Goal: Transaction & Acquisition: Book appointment/travel/reservation

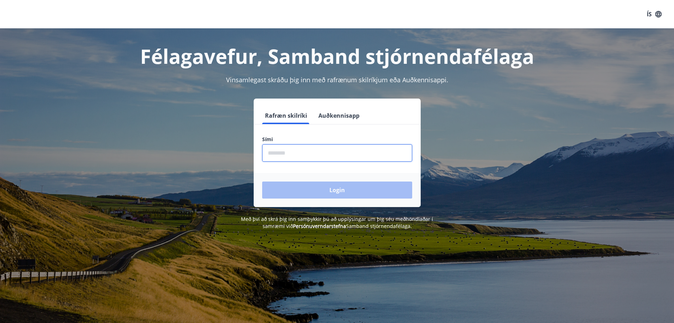
click at [295, 156] on input "phone" at bounding box center [337, 152] width 150 height 17
type input "********"
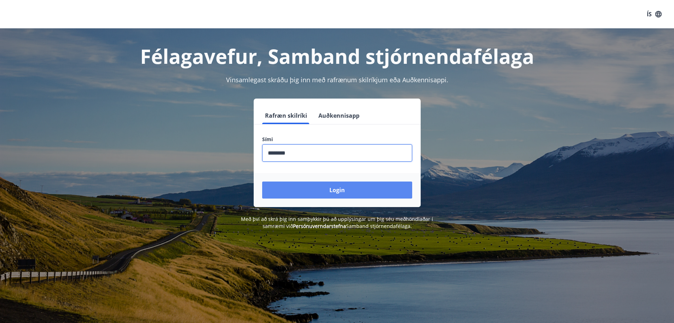
click at [314, 189] on button "Login" at bounding box center [337, 189] width 150 height 17
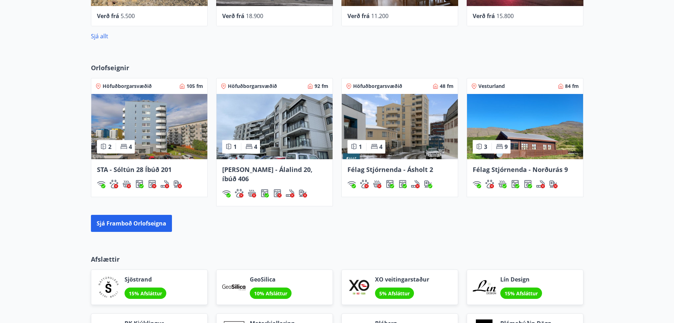
scroll to position [447, 0]
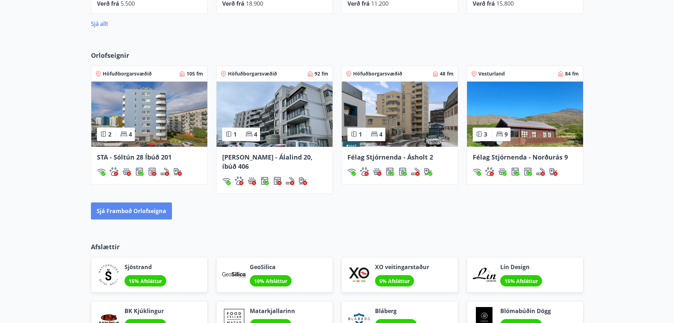
click at [131, 202] on button "Sjá framboð orlofseigna" at bounding box center [131, 210] width 81 height 17
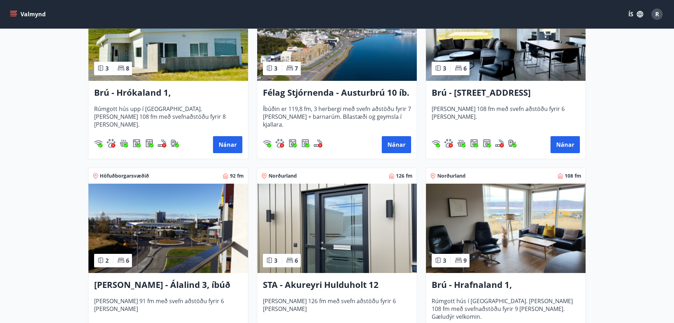
scroll to position [248, 0]
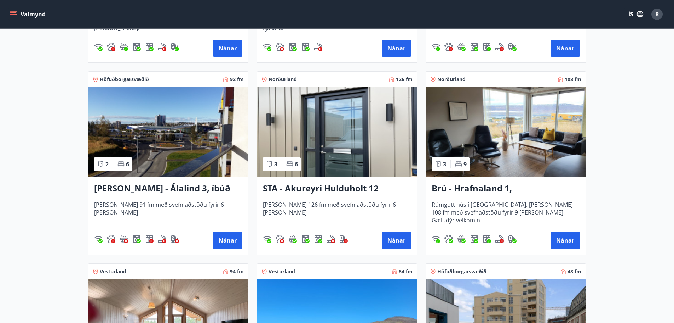
click at [316, 130] on img at bounding box center [337, 131] width 160 height 89
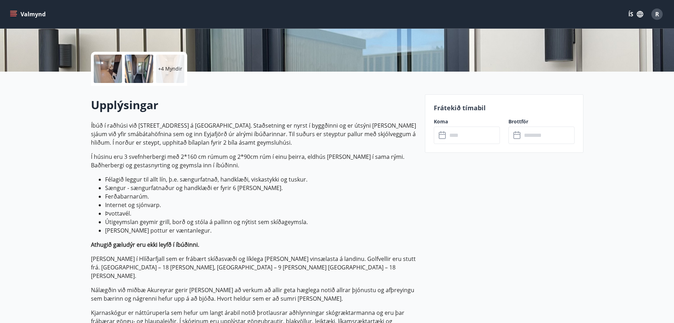
scroll to position [142, 0]
click at [462, 137] on input "text" at bounding box center [474, 134] width 53 height 17
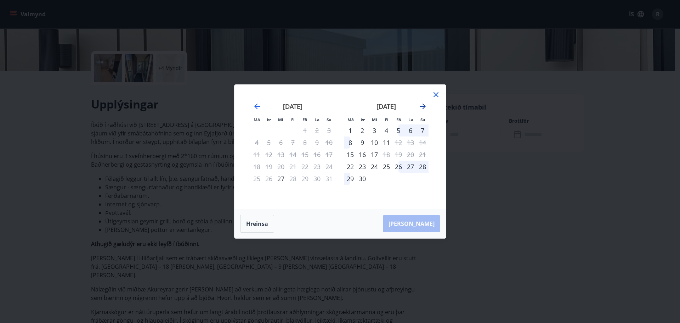
click at [420, 107] on icon "Move forward to switch to the next month." at bounding box center [423, 106] width 6 height 6
click at [421, 107] on icon "Move forward to switch to the next month." at bounding box center [423, 106] width 6 height 6
click at [424, 103] on icon "Move forward to switch to the next month." at bounding box center [422, 106] width 8 height 8
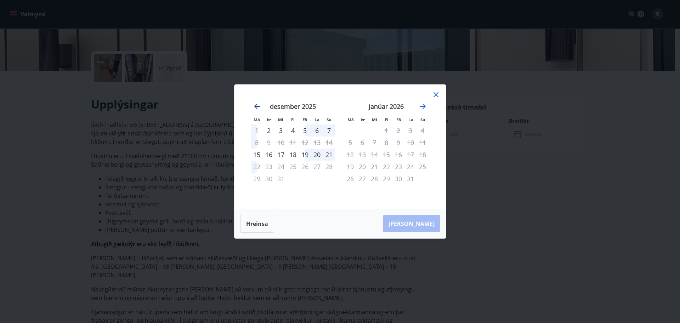
click at [256, 105] on icon "Move backward to switch to the previous month." at bounding box center [257, 106] width 6 height 6
click at [437, 94] on icon at bounding box center [436, 94] width 8 height 8
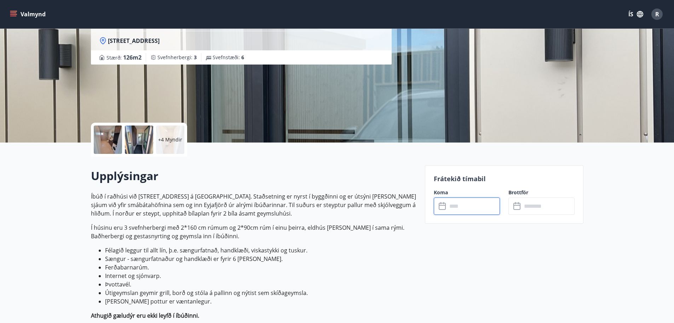
scroll to position [71, 0]
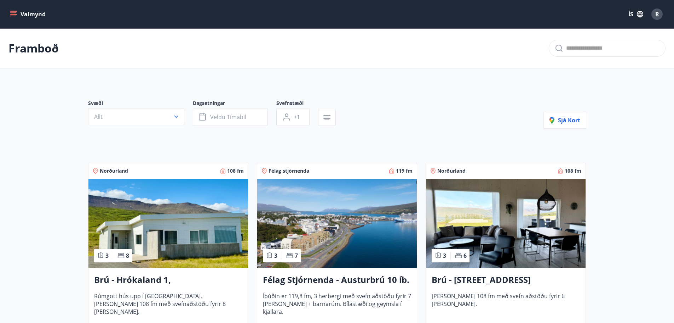
click at [189, 221] on img at bounding box center [169, 222] width 160 height 89
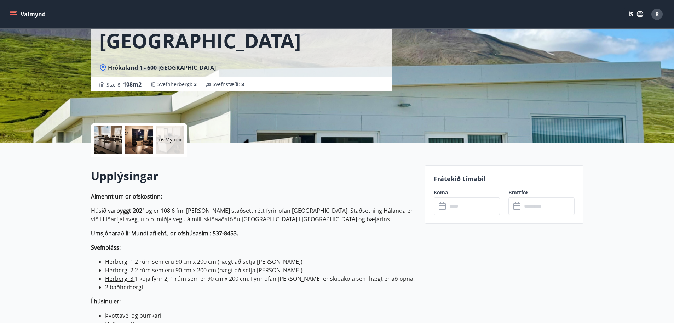
scroll to position [71, 0]
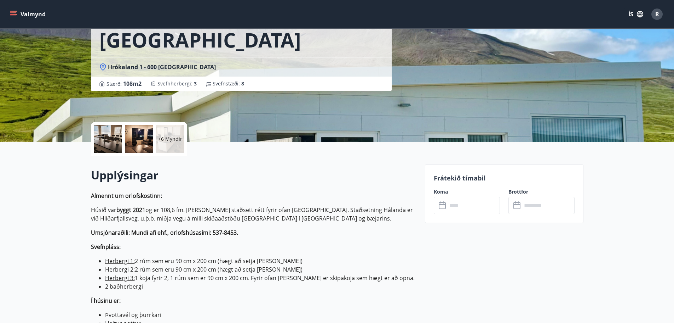
click at [530, 205] on input "text" at bounding box center [548, 204] width 53 height 17
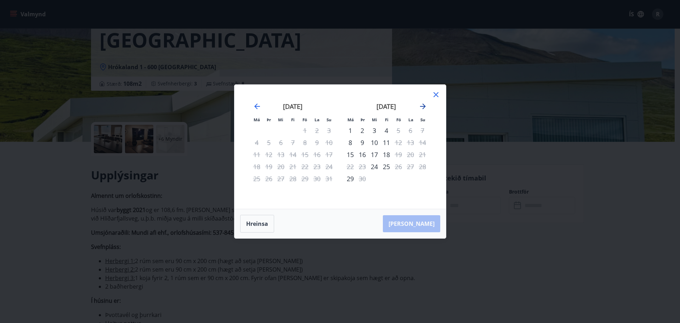
click at [425, 106] on icon "Move forward to switch to the next month." at bounding box center [423, 106] width 6 height 6
click at [434, 94] on icon at bounding box center [436, 94] width 8 height 8
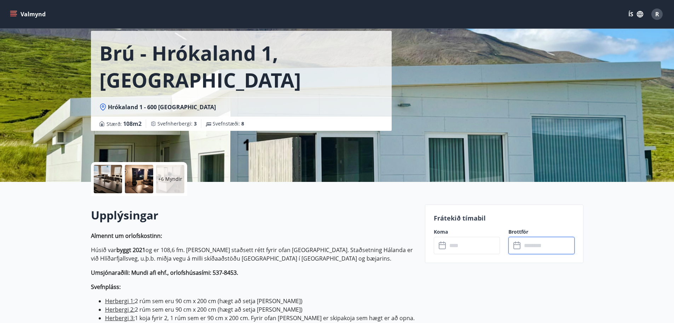
scroll to position [0, 0]
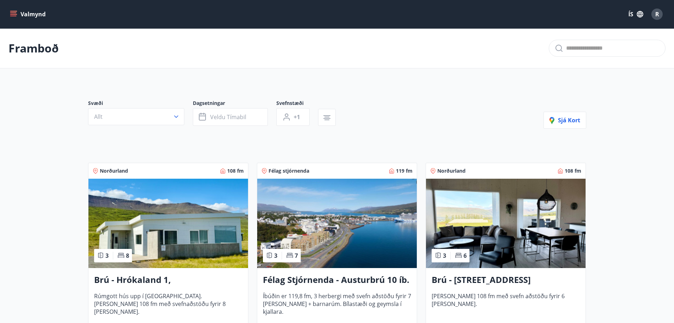
click at [516, 201] on img at bounding box center [506, 222] width 160 height 89
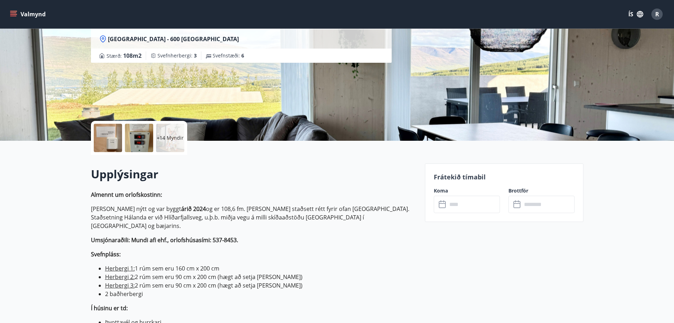
scroll to position [71, 0]
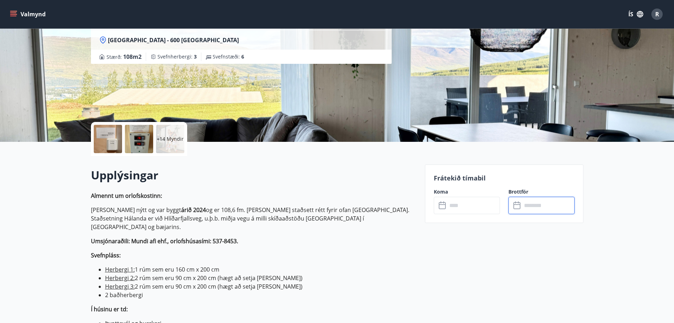
click at [521, 205] on div "​ ​" at bounding box center [542, 204] width 66 height 17
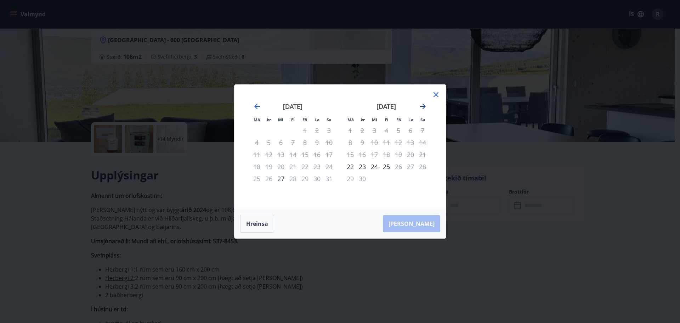
click at [425, 103] on icon "Move forward to switch to the next month." at bounding box center [422, 106] width 8 height 8
click at [424, 103] on icon "Move forward to switch to the next month." at bounding box center [422, 106] width 8 height 8
click at [435, 95] on icon at bounding box center [435, 94] width 5 height 5
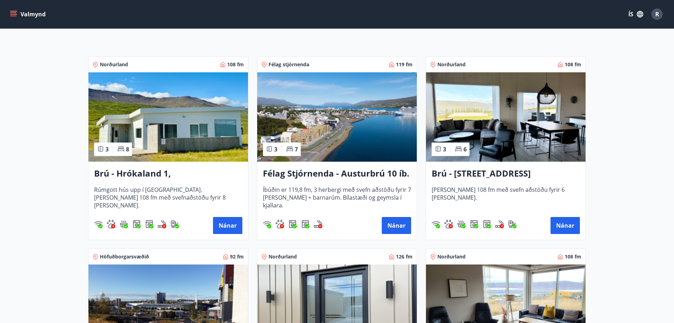
scroll to position [248, 0]
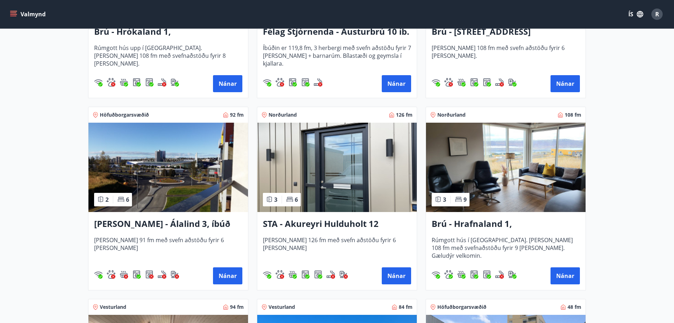
click at [540, 181] on img at bounding box center [506, 167] width 160 height 89
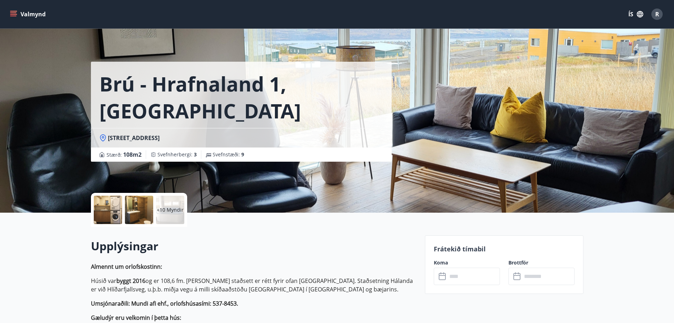
scroll to position [142, 0]
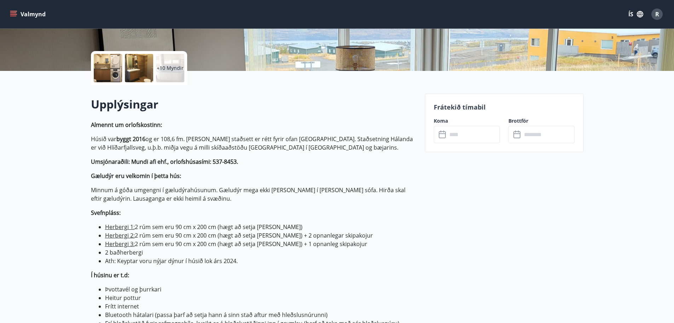
click at [522, 137] on input "text" at bounding box center [548, 134] width 53 height 17
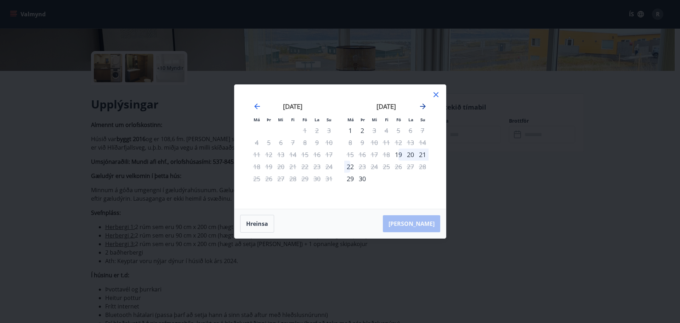
click at [421, 104] on icon "Move forward to switch to the next month." at bounding box center [422, 106] width 8 height 8
click at [397, 166] on div "21" at bounding box center [398, 166] width 12 height 12
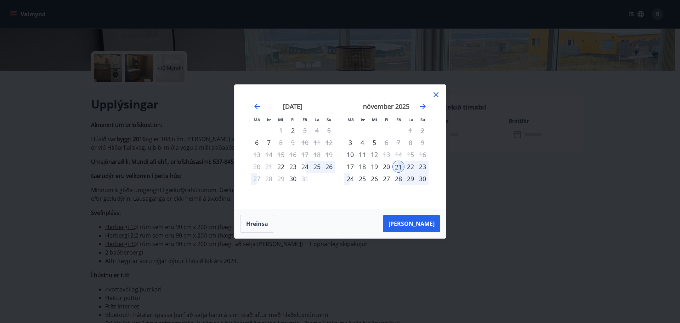
click at [422, 167] on div "23" at bounding box center [422, 166] width 12 height 12
click at [422, 168] on div "23" at bounding box center [422, 166] width 12 height 12
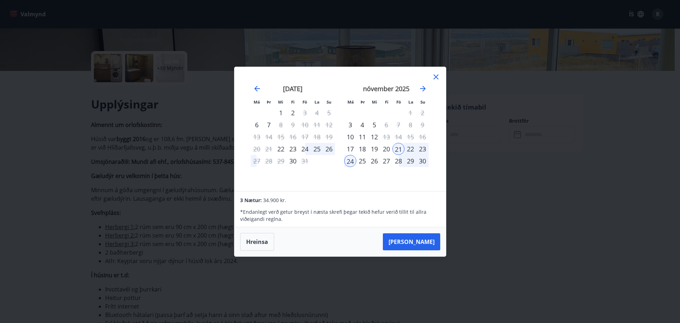
click at [423, 148] on div "23" at bounding box center [422, 149] width 12 height 12
click at [397, 148] on div "21" at bounding box center [398, 149] width 12 height 12
click at [422, 245] on button "[PERSON_NAME]" at bounding box center [411, 241] width 57 height 17
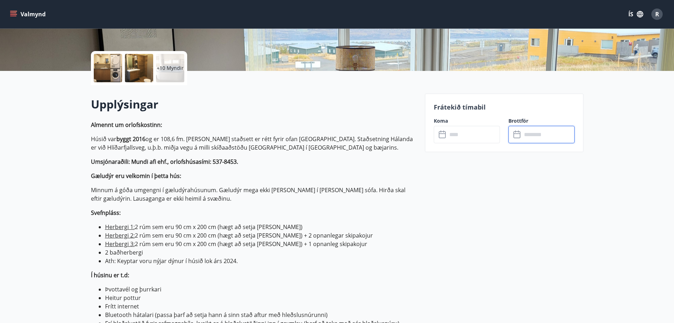
type input "******"
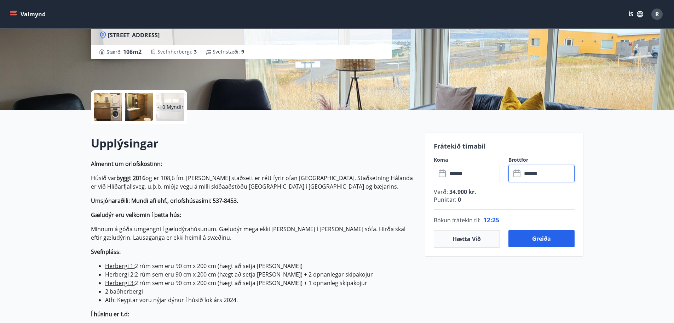
scroll to position [106, 0]
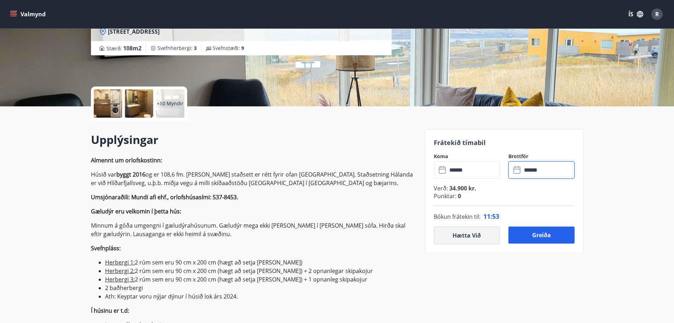
click at [478, 233] on button "Hætta við" at bounding box center [467, 235] width 66 height 18
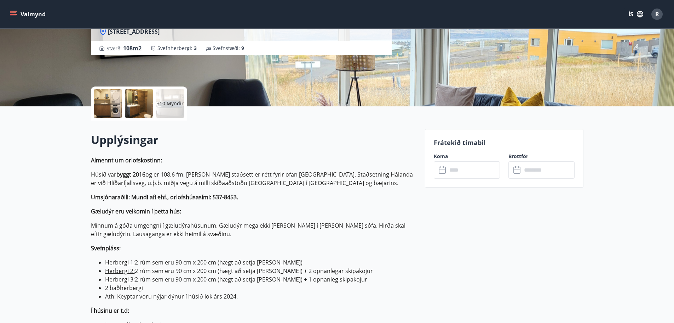
scroll to position [0, 0]
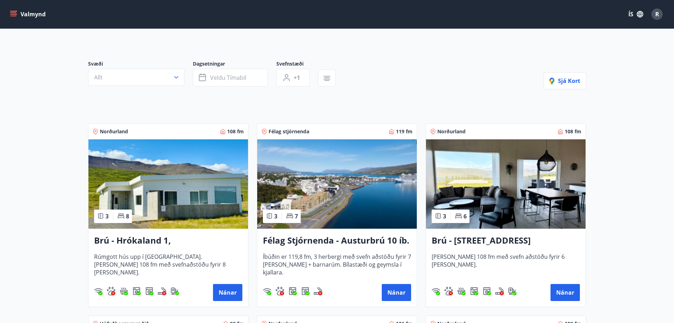
scroll to position [71, 0]
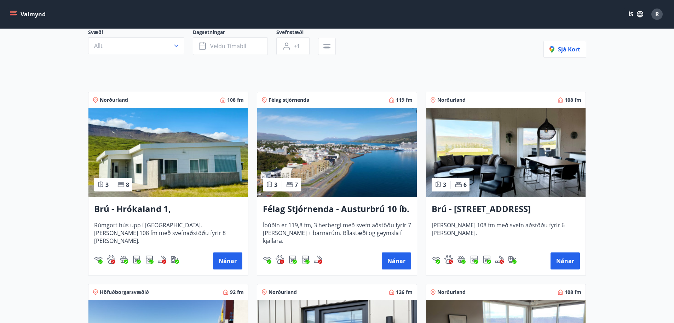
click at [512, 180] on img at bounding box center [506, 152] width 160 height 89
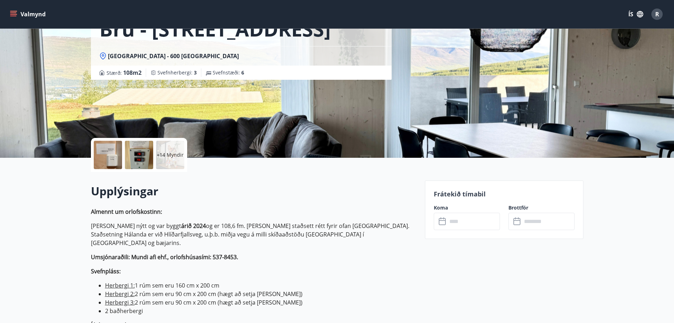
scroll to position [106, 0]
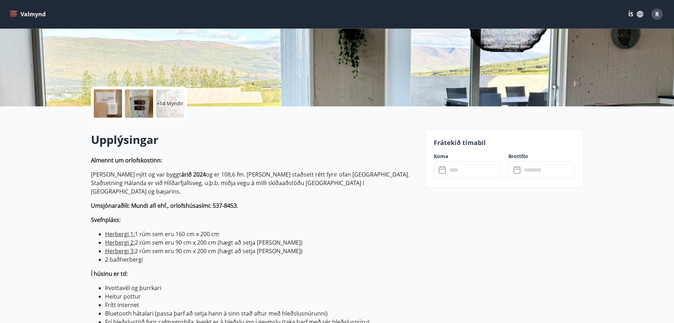
click at [522, 171] on icon at bounding box center [518, 170] width 8 height 8
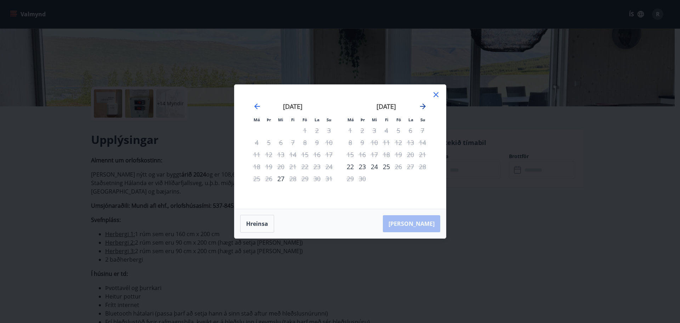
click at [421, 106] on icon "Move forward to switch to the next month." at bounding box center [423, 106] width 6 height 6
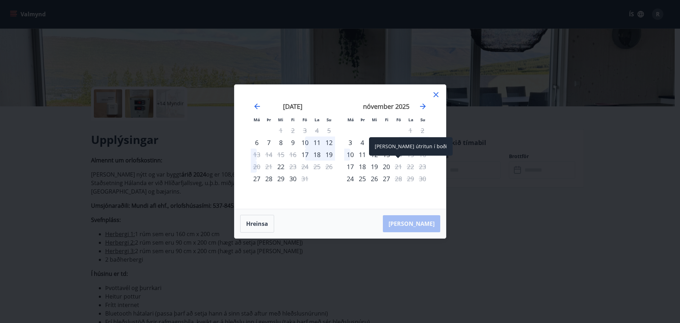
click at [396, 166] on div "21" at bounding box center [398, 166] width 12 height 12
click at [387, 167] on div "20" at bounding box center [386, 166] width 12 height 12
click at [374, 166] on div "19" at bounding box center [374, 166] width 12 height 12
click at [364, 165] on div "18" at bounding box center [362, 166] width 12 height 12
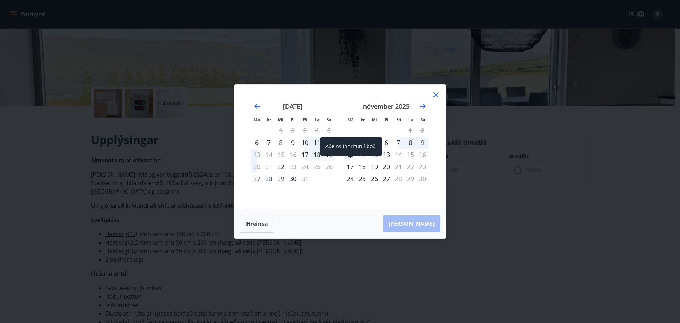
click at [351, 166] on div "17" at bounding box center [350, 166] width 12 height 12
click at [435, 92] on icon at bounding box center [436, 94] width 8 height 8
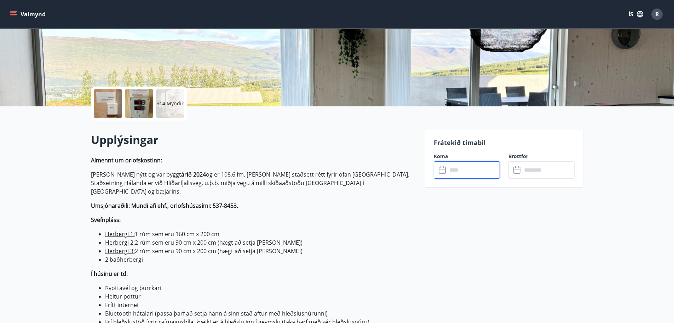
click at [457, 171] on input "text" at bounding box center [474, 169] width 53 height 17
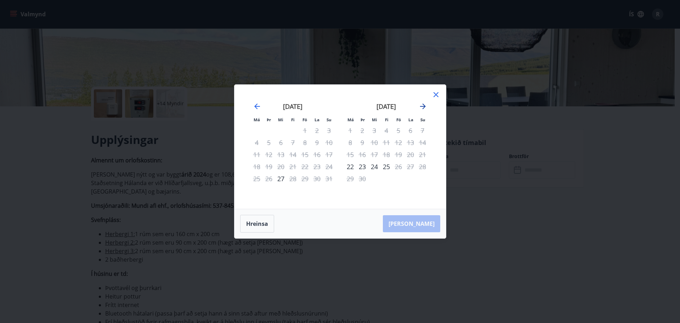
click at [422, 107] on icon "Move forward to switch to the next month." at bounding box center [422, 106] width 8 height 8
click at [386, 166] on div "20" at bounding box center [386, 166] width 12 height 12
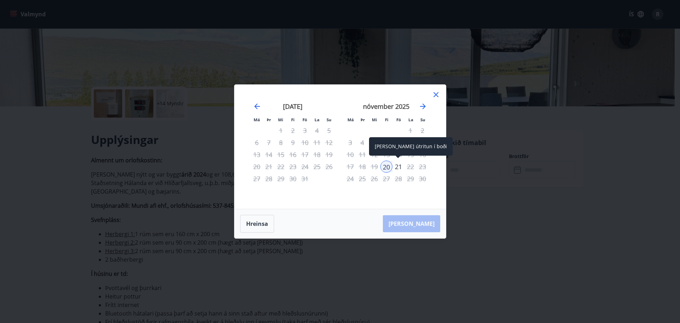
click at [397, 165] on div "21" at bounding box center [398, 166] width 12 height 12
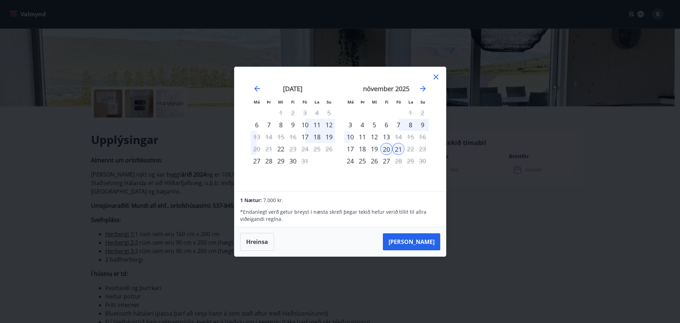
click at [436, 78] on icon at bounding box center [436, 77] width 8 height 8
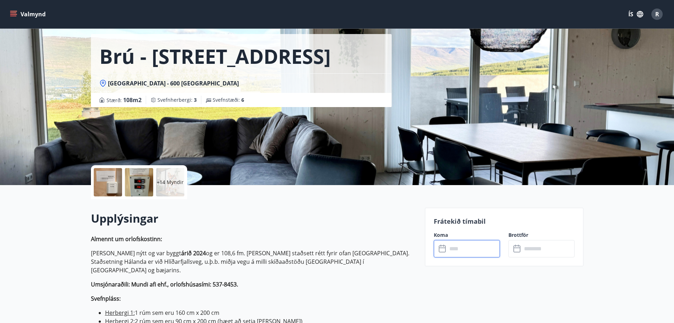
scroll to position [0, 0]
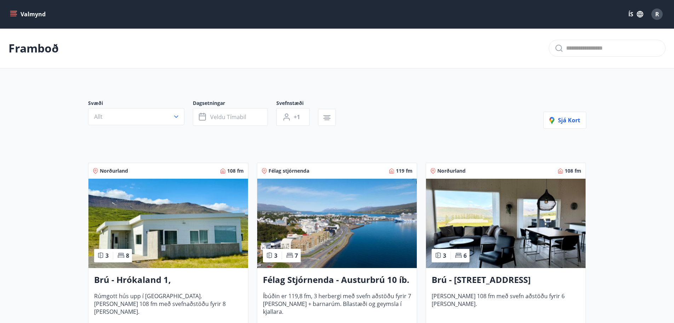
click at [534, 190] on img at bounding box center [506, 222] width 160 height 89
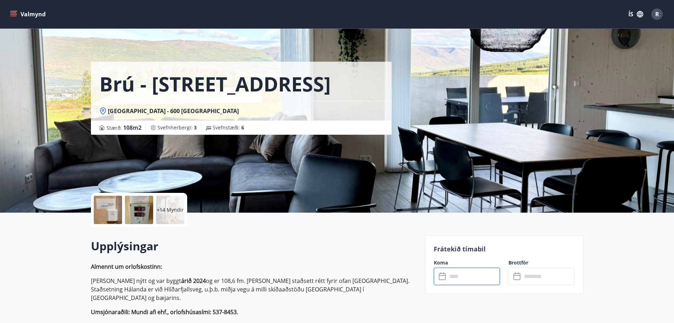
click at [460, 276] on input "text" at bounding box center [474, 275] width 53 height 17
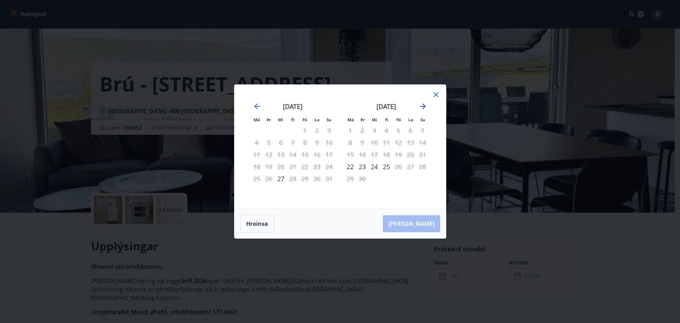
click at [422, 107] on icon "Move forward to switch to the next month." at bounding box center [423, 106] width 6 height 6
click at [422, 108] on icon "Move forward to switch to the next month." at bounding box center [422, 106] width 8 height 8
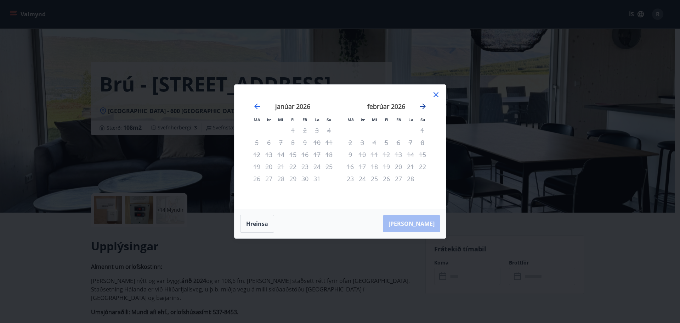
click at [422, 109] on icon "Move forward to switch to the next month." at bounding box center [422, 106] width 8 height 8
click at [423, 109] on icon "Move forward to switch to the next month." at bounding box center [423, 106] width 6 height 6
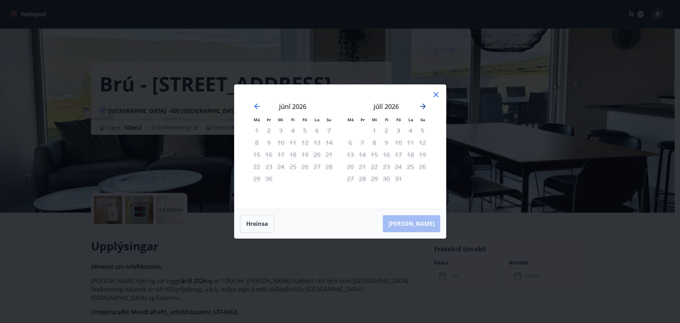
click at [423, 109] on icon "Move forward to switch to the next month." at bounding box center [423, 106] width 6 height 6
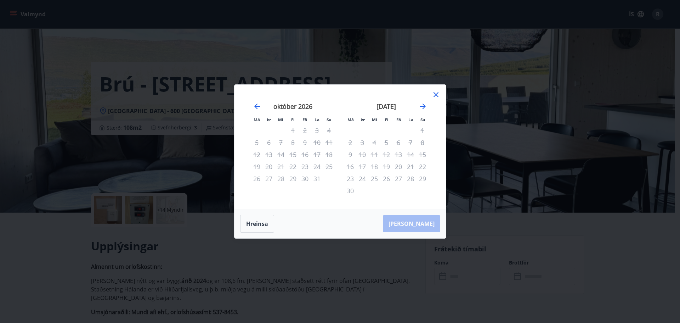
click at [435, 93] on icon at bounding box center [436, 94] width 8 height 8
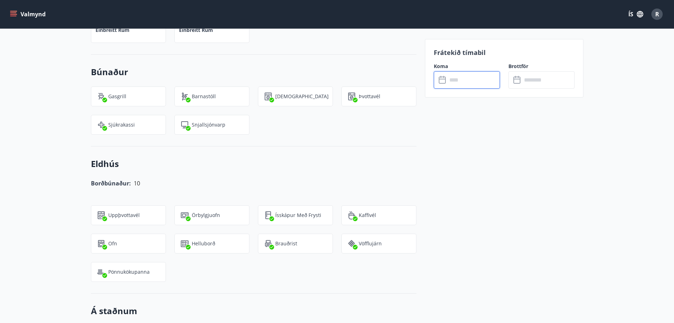
scroll to position [814, 0]
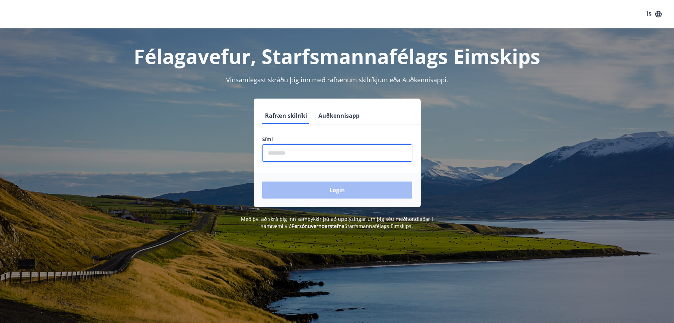
drag, startPoint x: 291, startPoint y: 150, endPoint x: 281, endPoint y: 145, distance: 10.6
click at [287, 151] on input "phone" at bounding box center [337, 152] width 150 height 17
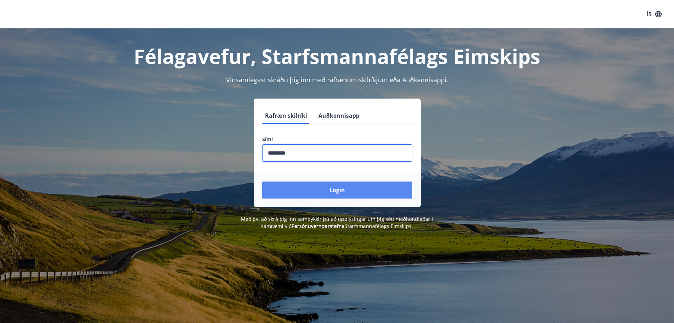
type input "********"
click at [322, 189] on button "Login" at bounding box center [337, 189] width 150 height 17
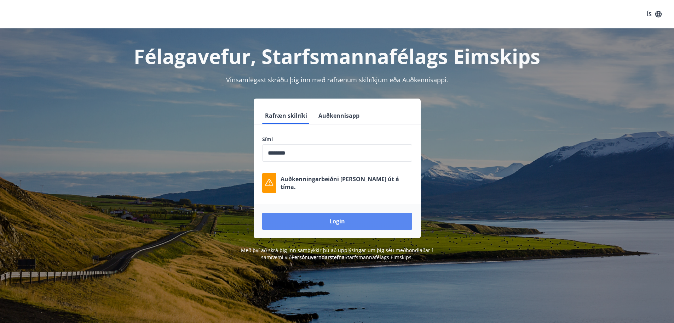
click at [336, 220] on button "Login" at bounding box center [337, 220] width 150 height 17
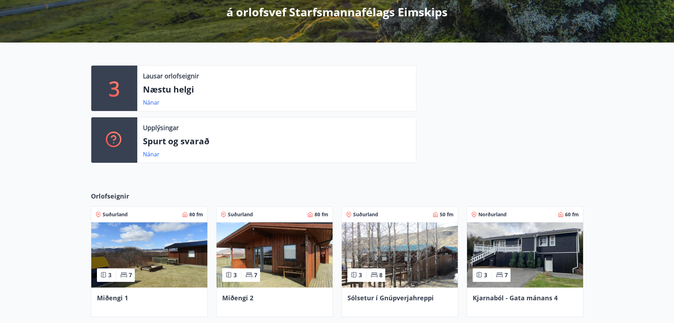
scroll to position [177, 0]
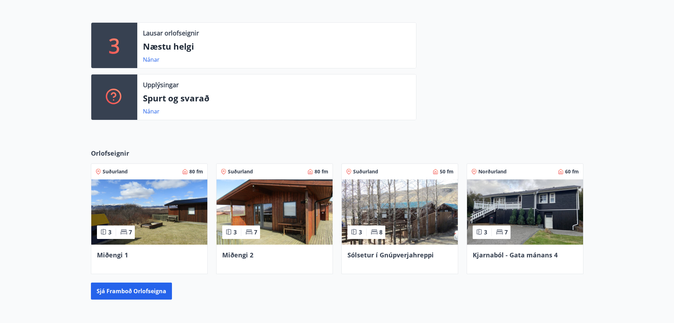
click at [540, 214] on img at bounding box center [525, 211] width 116 height 65
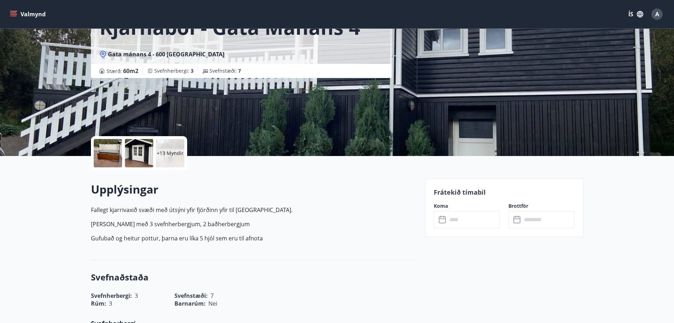
scroll to position [71, 0]
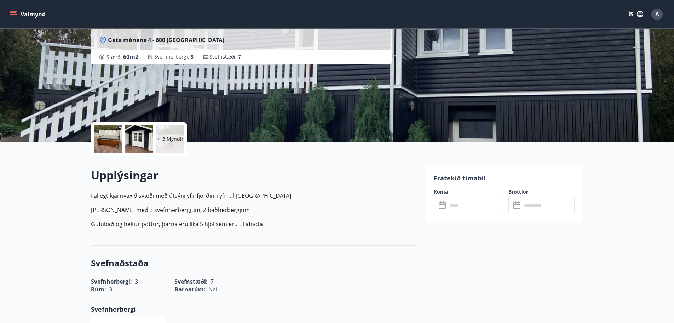
click at [526, 204] on input "text" at bounding box center [548, 204] width 53 height 17
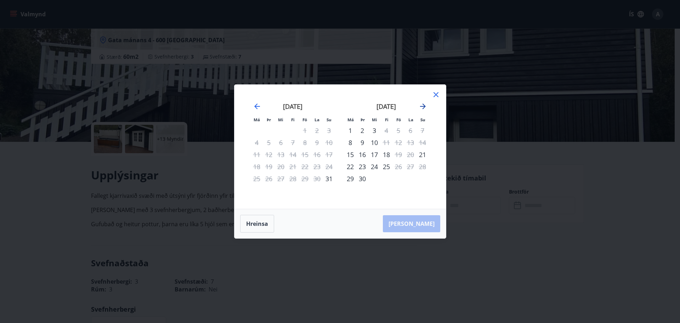
click at [420, 108] on icon "Move forward to switch to the next month." at bounding box center [422, 106] width 8 height 8
click at [399, 165] on div "21" at bounding box center [398, 166] width 12 height 12
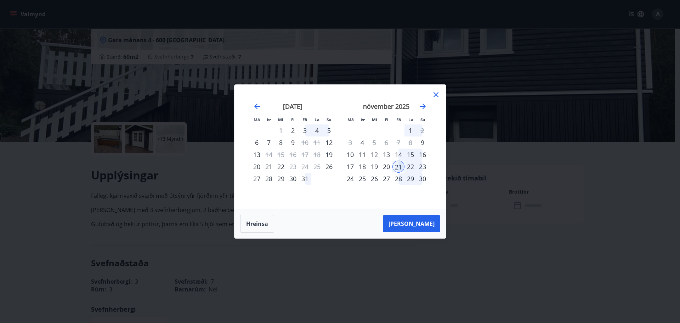
click at [351, 178] on div "24" at bounding box center [350, 178] width 12 height 12
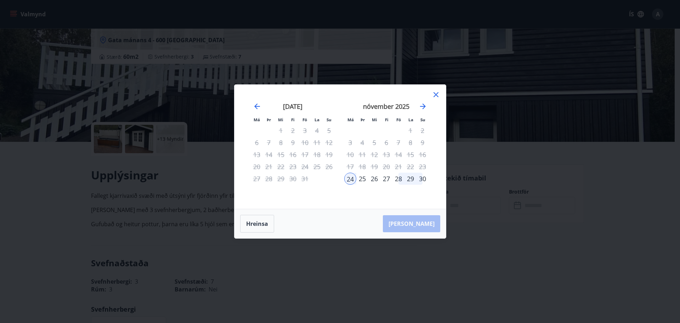
click at [397, 167] on div "21" at bounding box center [398, 166] width 12 height 12
click at [397, 177] on div "28" at bounding box center [398, 178] width 12 height 12
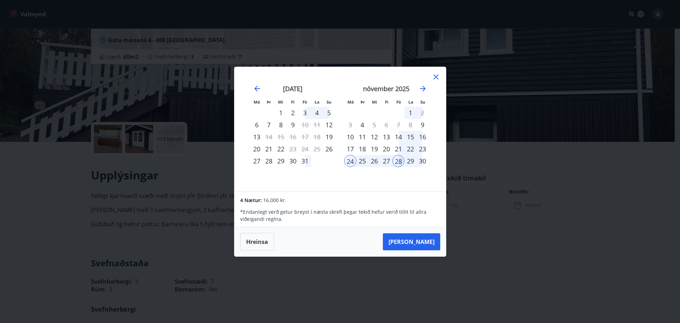
click at [399, 147] on div "21" at bounding box center [398, 149] width 12 height 12
click at [352, 161] on div "24" at bounding box center [350, 161] width 12 height 12
click at [422, 243] on button "[PERSON_NAME]" at bounding box center [411, 241] width 57 height 17
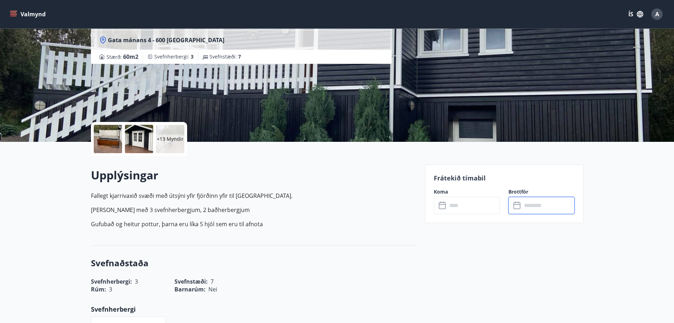
type input "******"
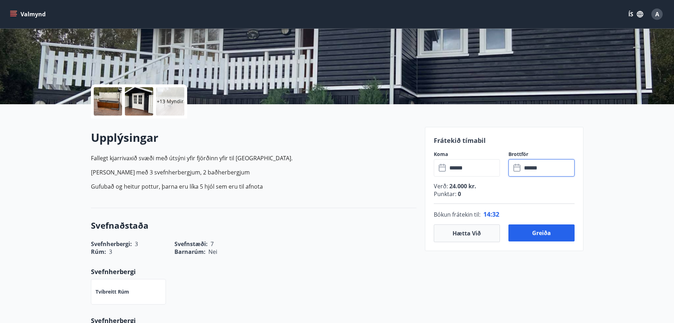
scroll to position [106, 0]
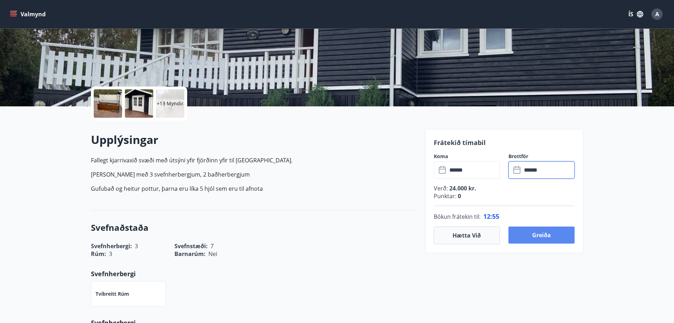
click at [545, 230] on button "Greiða" at bounding box center [542, 234] width 66 height 17
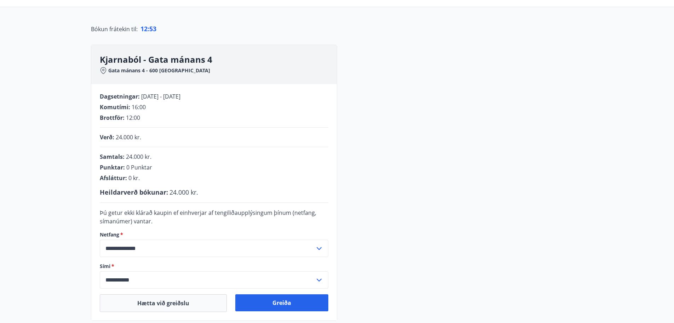
scroll to position [106, 0]
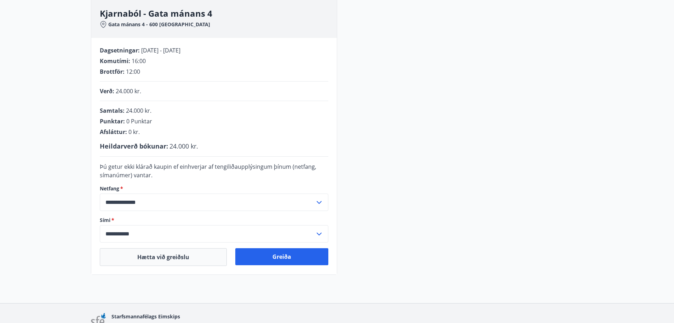
click at [504, 243] on div "**********" at bounding box center [337, 137] width 493 height 276
click at [283, 251] on button "Greiða" at bounding box center [281, 256] width 93 height 17
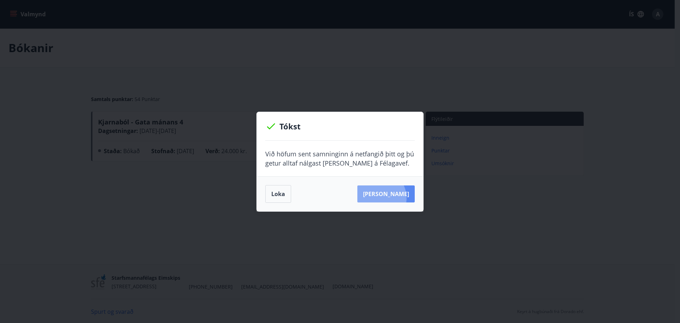
click at [388, 198] on button "[PERSON_NAME]" at bounding box center [385, 193] width 57 height 17
click at [388, 196] on button "[PERSON_NAME]" at bounding box center [385, 193] width 57 height 17
click at [278, 193] on button "Loka" at bounding box center [278, 194] width 26 height 18
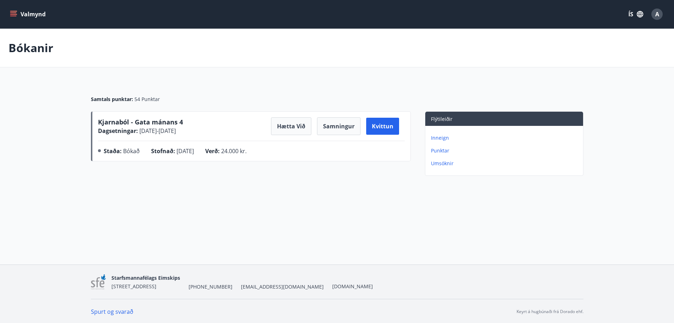
click at [585, 71] on main "Bókanir Samtals punktar : 54 Punktar Kjarnaból - Gata mánans 4 Dagsetningar : […" at bounding box center [337, 104] width 674 height 150
click at [446, 138] on p "Inneign" at bounding box center [505, 137] width 149 height 7
